Goal: Navigation & Orientation: Find specific page/section

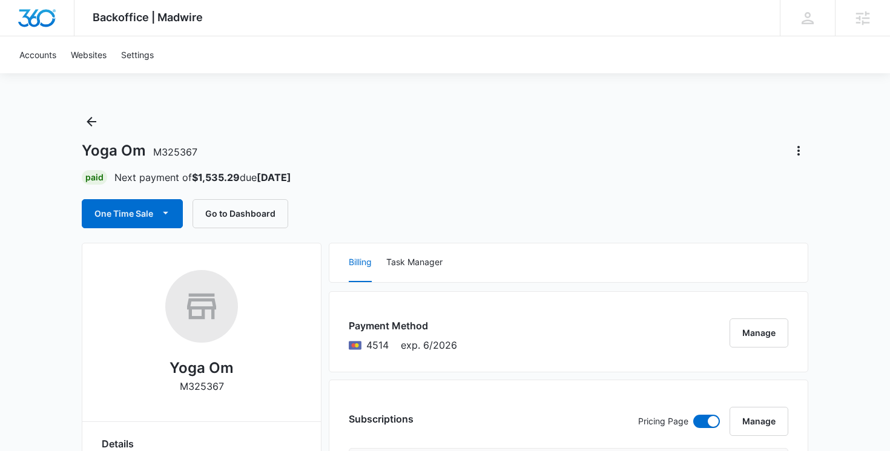
click at [411, 59] on div "Accounts Websites Settings" at bounding box center [445, 54] width 866 height 37
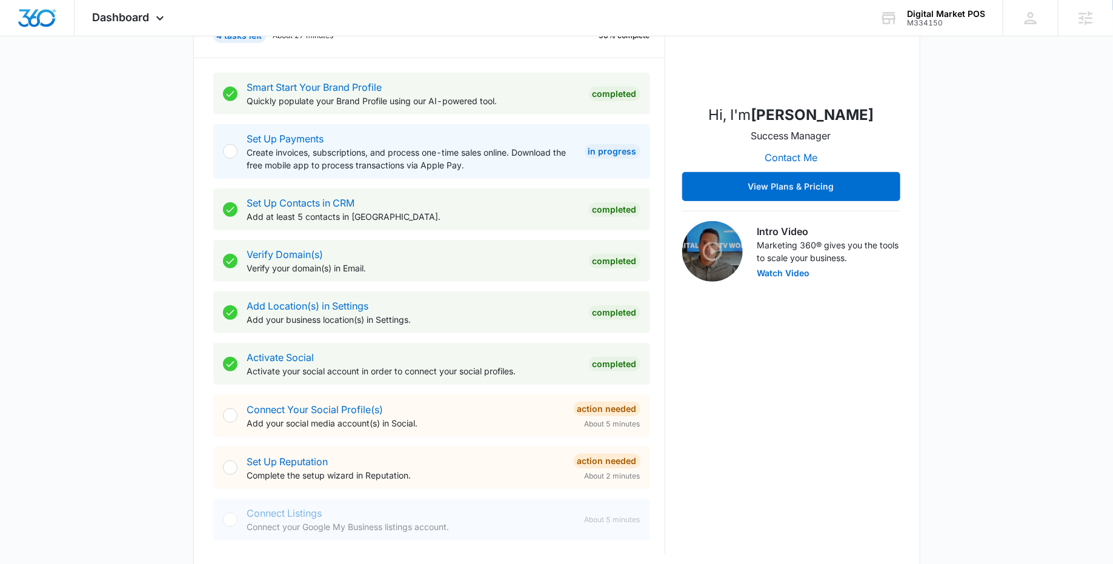
scroll to position [91, 0]
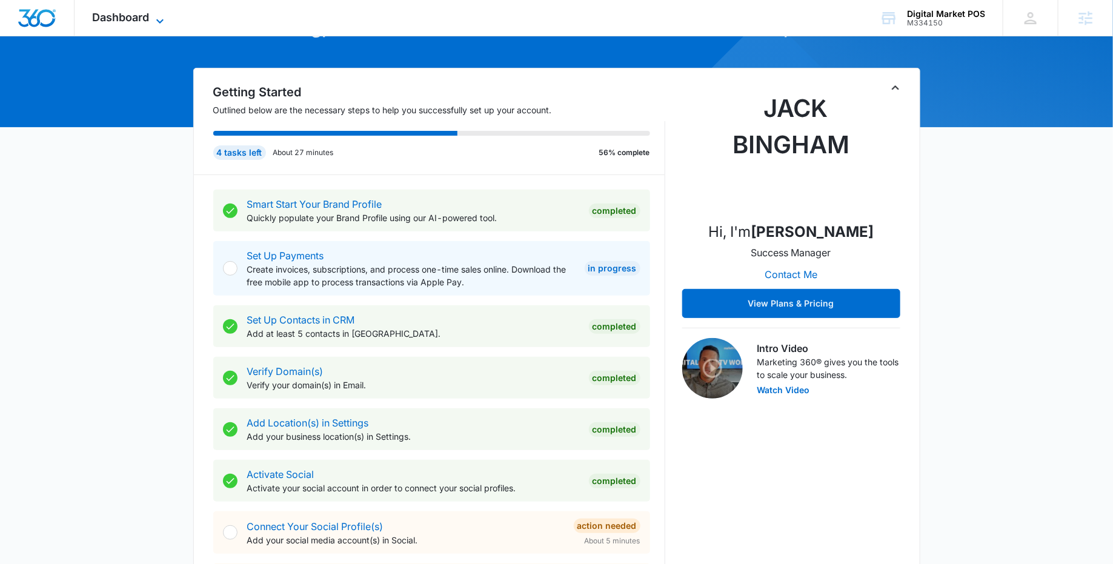
click at [158, 16] on icon at bounding box center [160, 21] width 15 height 15
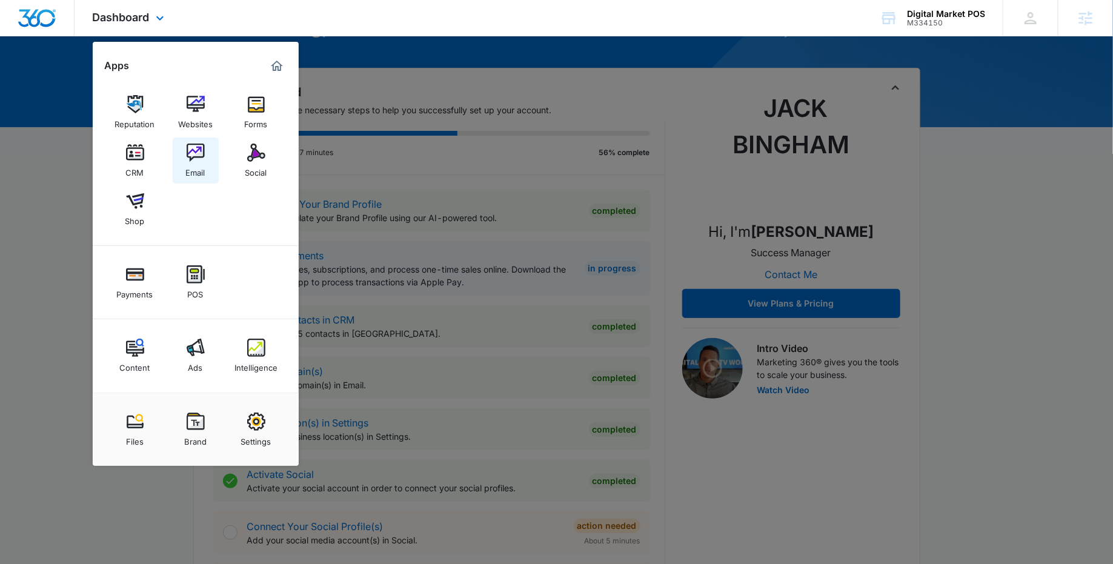
click at [200, 164] on div "Email" at bounding box center [195, 170] width 19 height 16
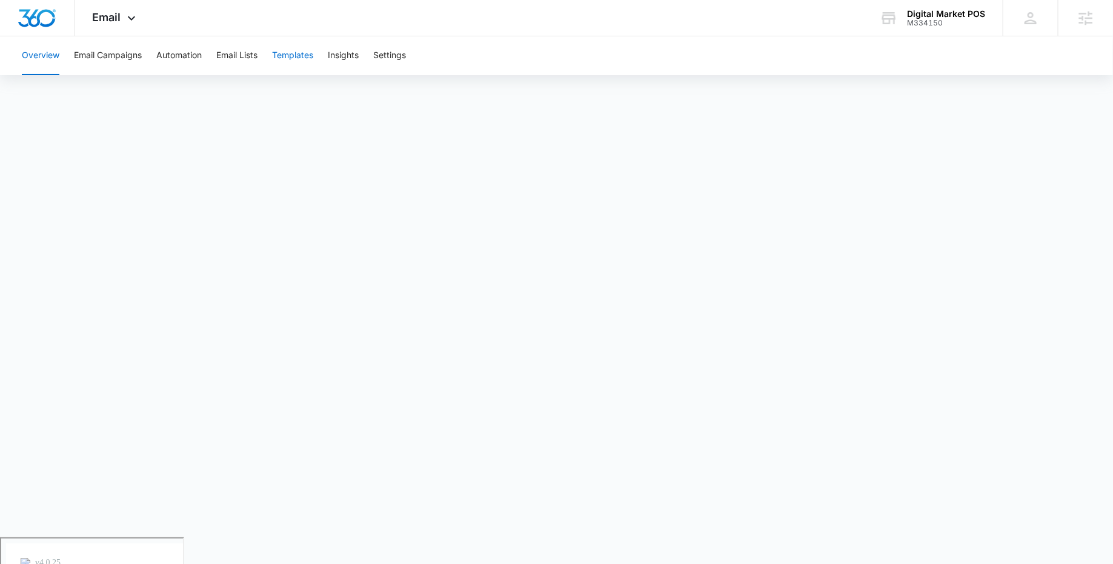
click at [301, 55] on button "Templates" at bounding box center [292, 55] width 41 height 39
click at [183, 58] on button "Automation" at bounding box center [178, 55] width 45 height 39
click at [447, 23] on div "Email Apps Reputation Websites Forms CRM Email Social Shop Payments POS Content…" at bounding box center [556, 18] width 1113 height 36
click at [415, 22] on div "Email Apps Reputation Websites Forms CRM Email Social Shop Payments POS Content…" at bounding box center [556, 18] width 1113 height 36
click at [126, 21] on icon at bounding box center [131, 21] width 15 height 15
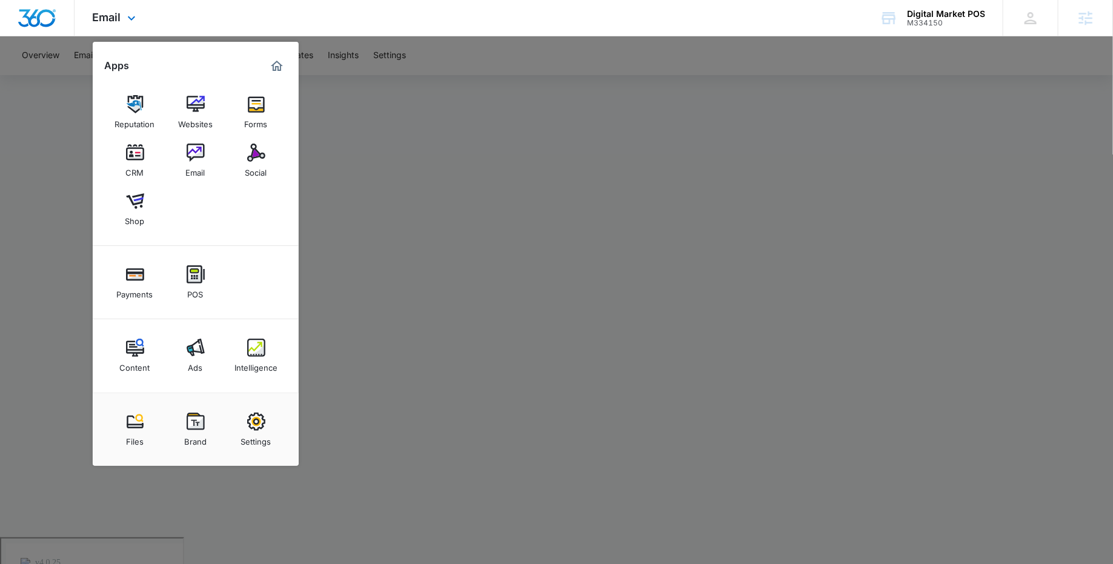
click at [334, 7] on div "Email Apps Reputation Websites Forms CRM Email Social Shop Payments POS Content…" at bounding box center [556, 18] width 1113 height 36
click at [436, 122] on div at bounding box center [556, 282] width 1113 height 564
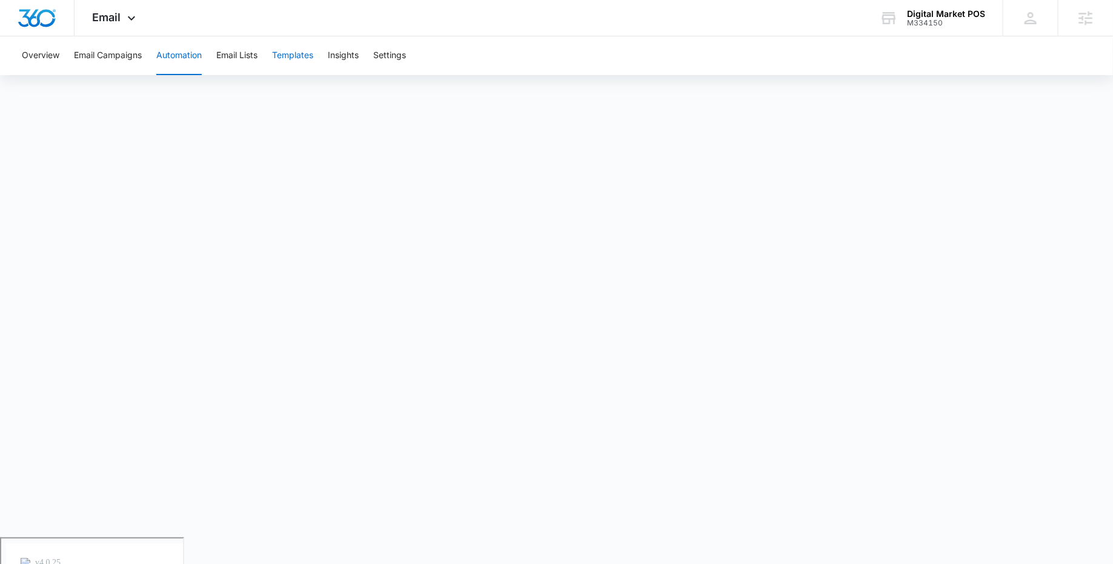
click at [302, 61] on button "Templates" at bounding box center [292, 55] width 41 height 39
click at [174, 60] on button "Automation" at bounding box center [178, 55] width 45 height 39
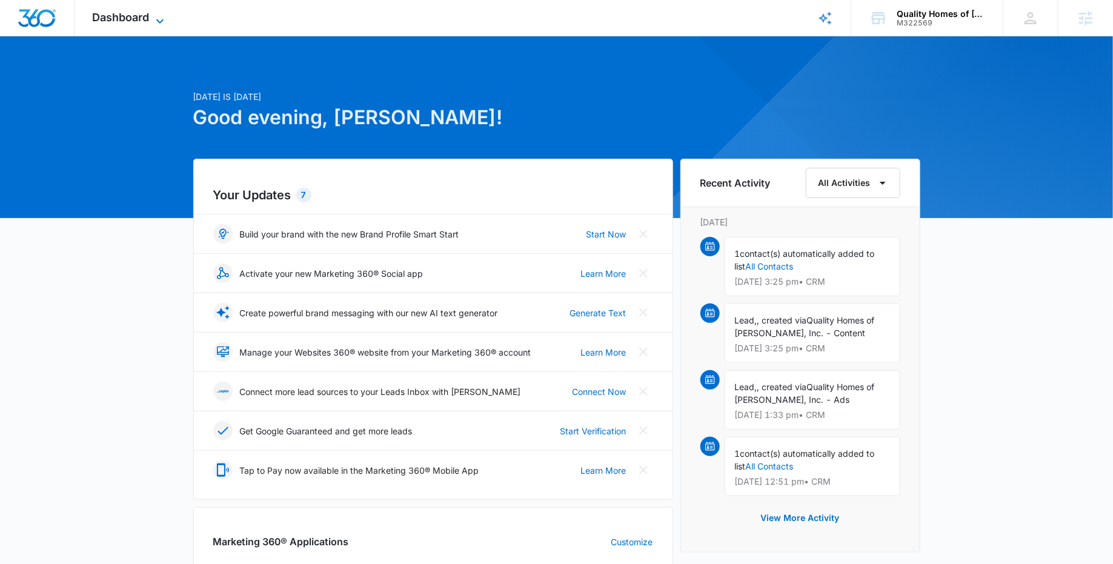
click at [164, 19] on icon at bounding box center [160, 21] width 15 height 15
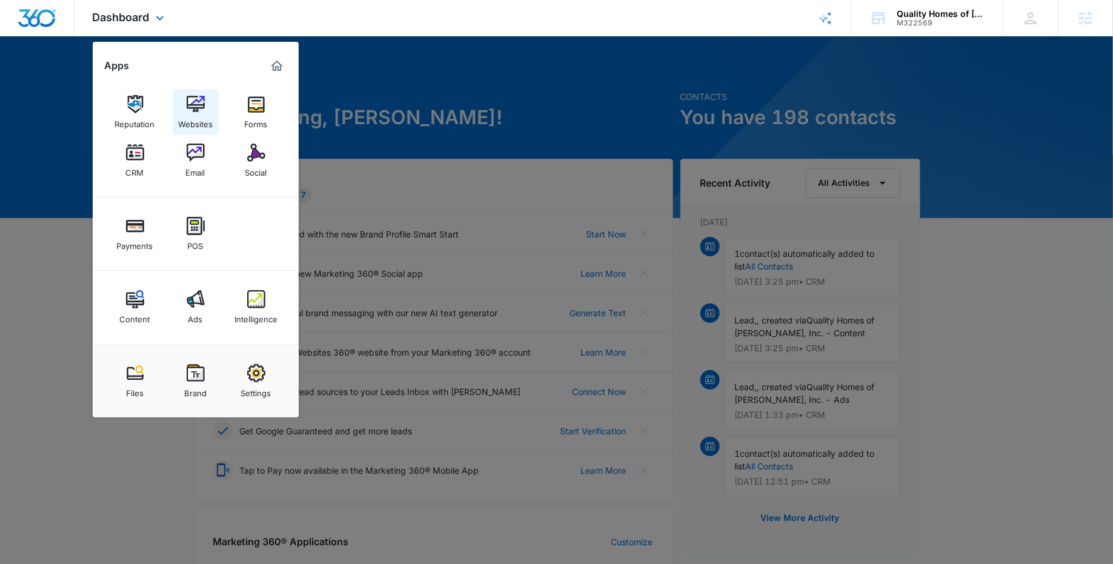
click at [203, 110] on img at bounding box center [196, 104] width 18 height 18
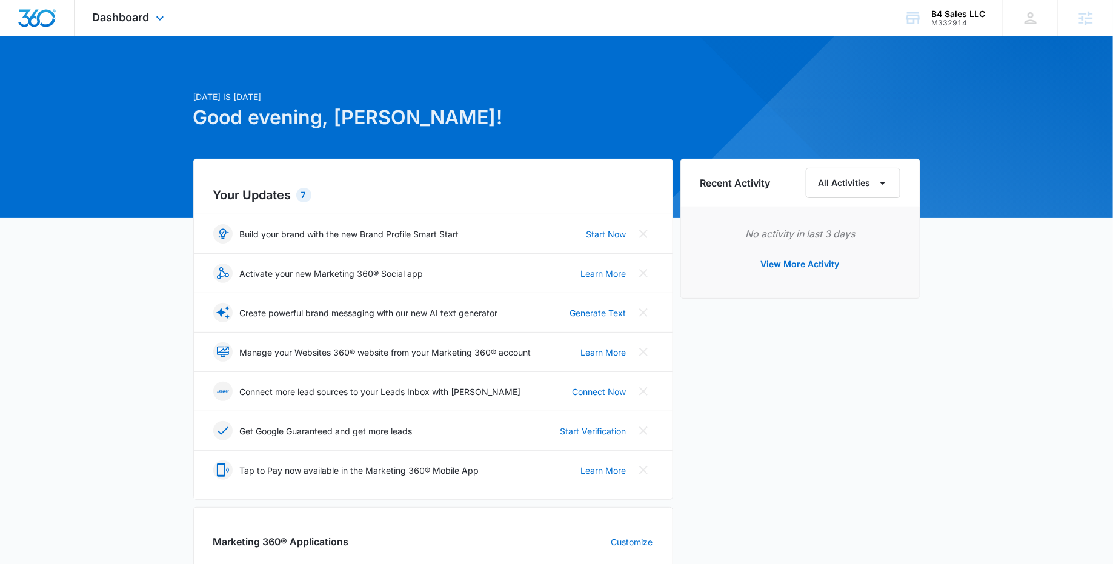
click at [162, 8] on div "Dashboard Apps Reputation Websites Forms CRM Email Social Payments POS Content …" at bounding box center [129, 18] width 111 height 36
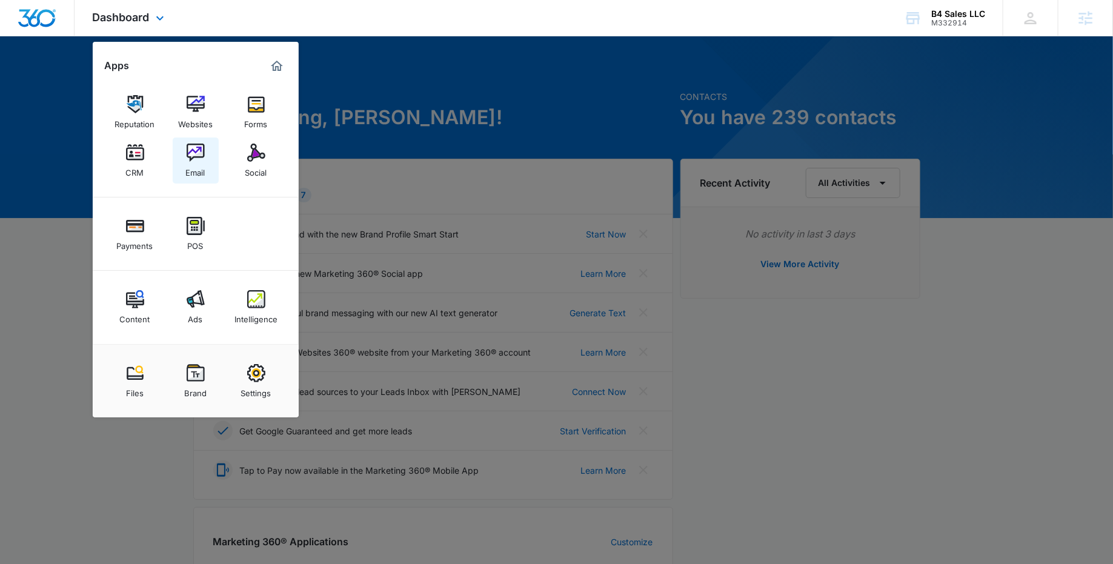
click at [192, 155] on img at bounding box center [196, 153] width 18 height 18
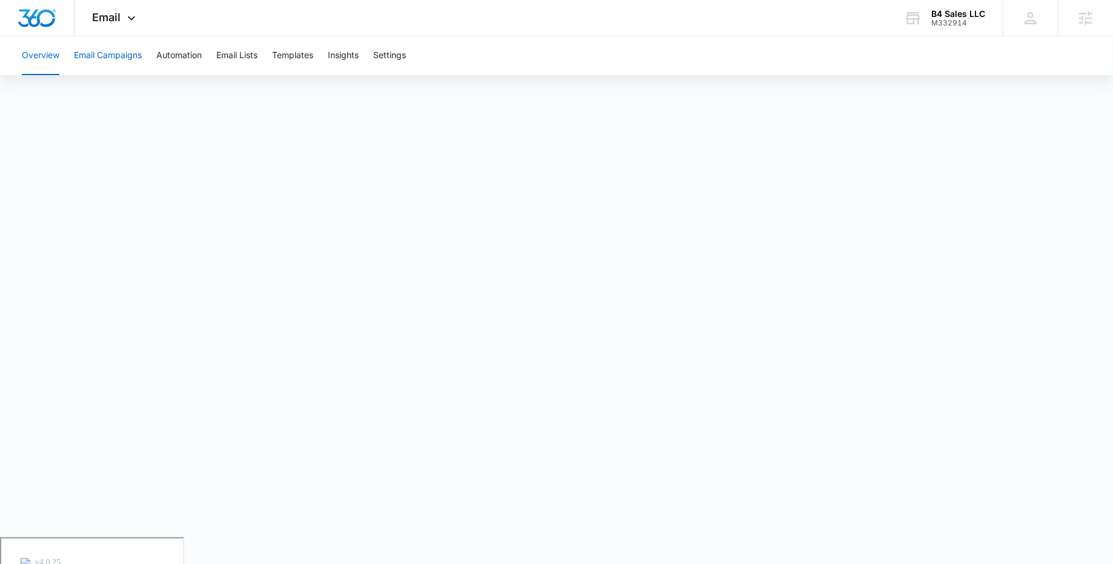
click at [108, 50] on button "Email Campaigns" at bounding box center [108, 55] width 68 height 39
click at [289, 54] on button "Templates" at bounding box center [292, 55] width 41 height 39
click at [174, 55] on button "Automation" at bounding box center [178, 55] width 45 height 39
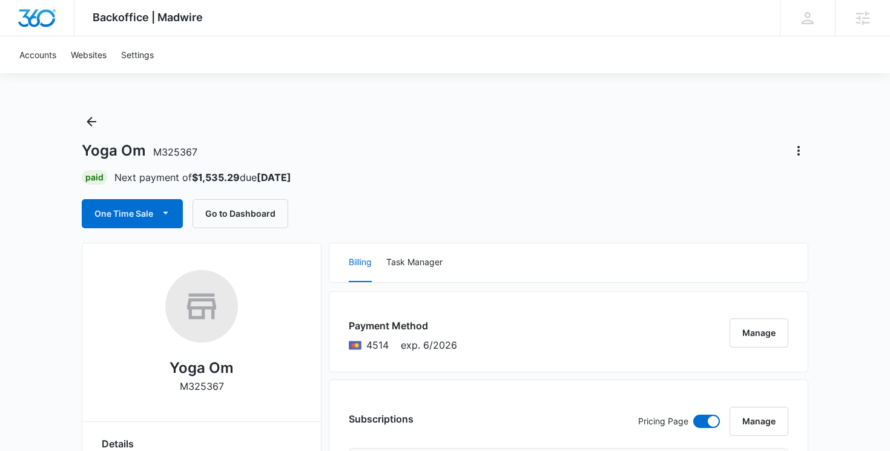
click at [417, 127] on div "Yoga Om M325367 Paid Next payment of $1,535.29 due [DATE] One Time Sale Go to D…" at bounding box center [445, 170] width 727 height 116
